Goal: Transaction & Acquisition: Purchase product/service

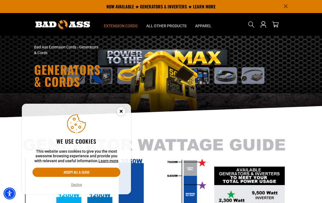
click at [70, 187] on button "Decline" at bounding box center [77, 184] width 14 height 5
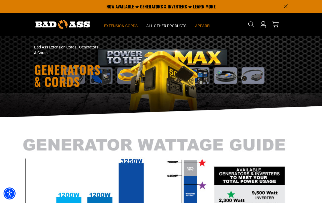
click at [197, 27] on span "Apparel" at bounding box center [203, 25] width 16 height 5
click at [199, 25] on span "Apparel" at bounding box center [203, 25] width 16 height 5
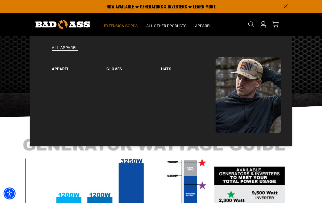
click at [112, 70] on link "Gloves" at bounding box center [133, 66] width 55 height 19
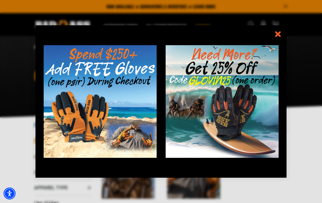
click at [278, 33] on icon "information" at bounding box center [278, 34] width 4 height 4
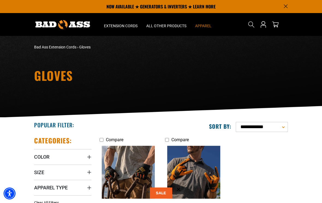
click at [199, 26] on span "Apparel" at bounding box center [203, 25] width 16 height 5
click at [208, 25] on span "Apparel" at bounding box center [203, 25] width 16 height 5
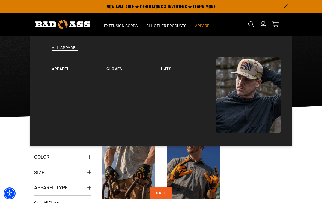
click at [61, 71] on link "Apparel" at bounding box center [79, 66] width 55 height 19
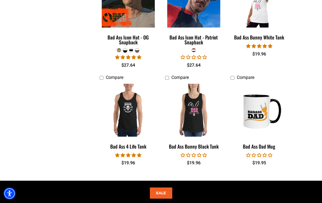
scroll to position [499, 0]
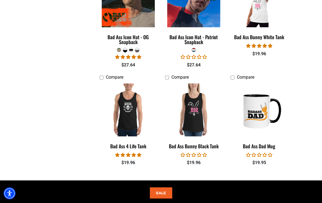
click at [117, 147] on div "Bad Ass 4 Life Tank" at bounding box center [128, 146] width 57 height 5
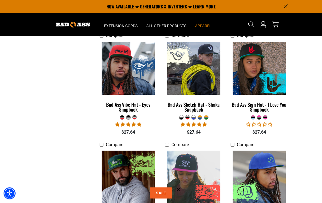
scroll to position [201, 0]
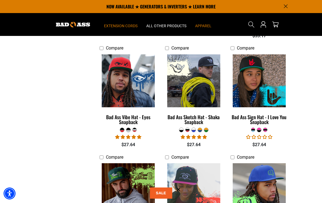
click at [117, 26] on span "Extension Cords" at bounding box center [121, 25] width 34 height 5
